Goal: Task Accomplishment & Management: Manage account settings

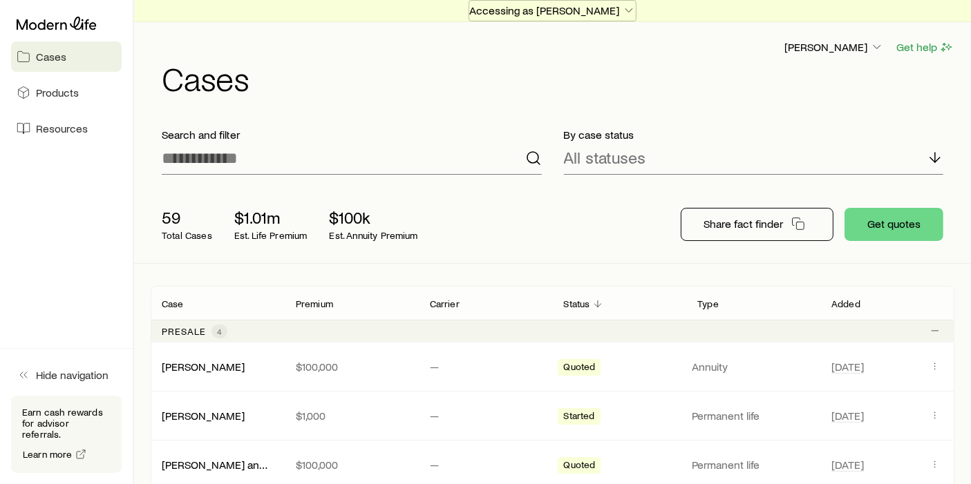
click at [576, 13] on p "Accessing as [PERSON_NAME]" at bounding box center [552, 10] width 167 height 14
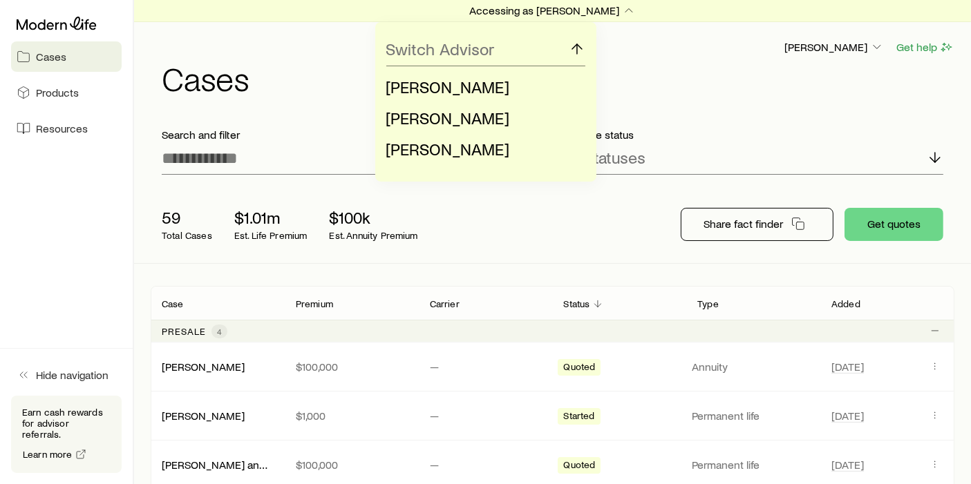
click at [694, 39] on div "Switch Advisor [PERSON_NAME] [PERSON_NAME] [PERSON_NAME]" at bounding box center [485, 102] width 971 height 160
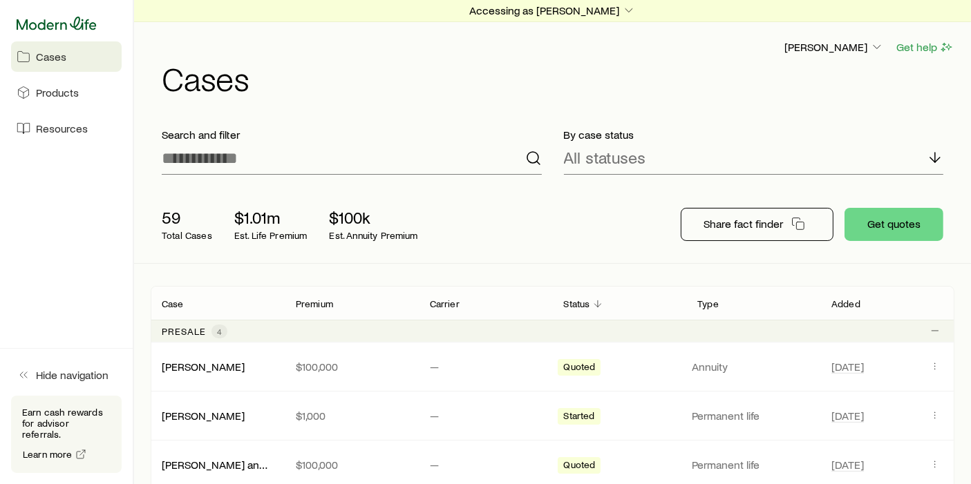
click at [73, 28] on icon at bounding box center [57, 24] width 80 height 14
click at [589, 9] on p "Accessing as [PERSON_NAME]" at bounding box center [552, 10] width 167 height 14
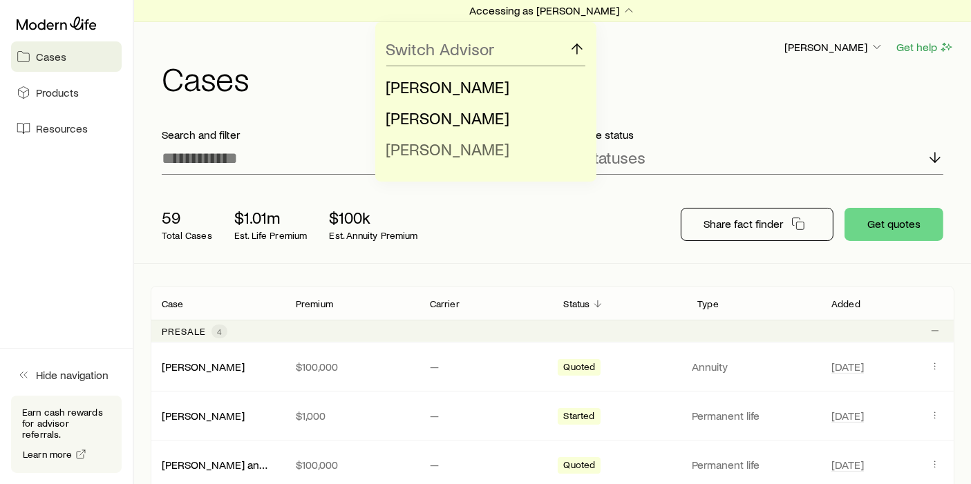
click at [554, 164] on li "[PERSON_NAME]" at bounding box center [481, 149] width 191 height 31
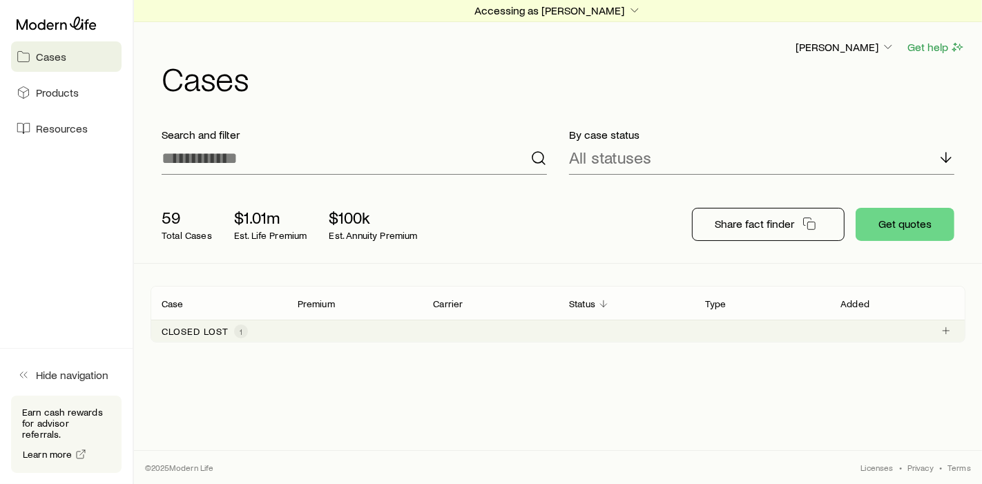
click at [839, 61] on h1 "Cases" at bounding box center [564, 77] width 804 height 33
click at [846, 50] on p "[PERSON_NAME]" at bounding box center [845, 47] width 99 height 14
click at [815, 125] on button "Sign out" at bounding box center [813, 121] width 155 height 25
